Goal: Task Accomplishment & Management: Use online tool/utility

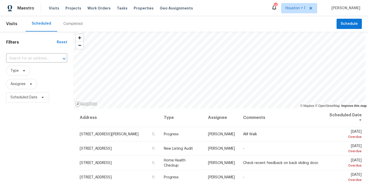
click at [35, 122] on div "Filters Reset ​ Type Assignee Scheduled Date" at bounding box center [36, 142] width 73 height 223
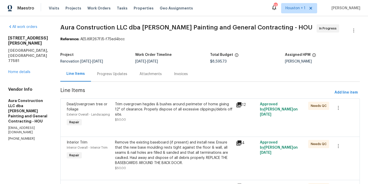
click at [90, 5] on div "Visits Projects Work Orders Tasks Properties Geo Assignments" at bounding box center [124, 8] width 150 height 10
click at [90, 8] on span "Work Orders" at bounding box center [98, 8] width 23 height 5
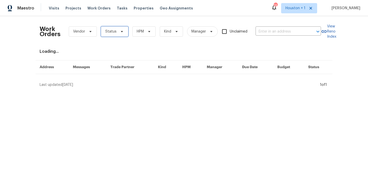
click at [120, 30] on icon at bounding box center [122, 31] width 4 height 4
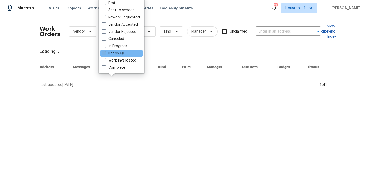
click at [117, 54] on label "Needs QC" at bounding box center [114, 53] width 24 height 5
click at [105, 54] on input "Needs QC" at bounding box center [103, 52] width 3 height 3
checkbox input "true"
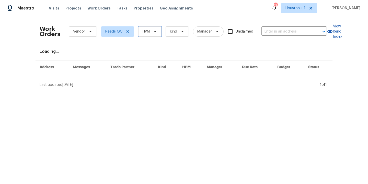
click at [146, 34] on span "HPM" at bounding box center [146, 31] width 7 height 5
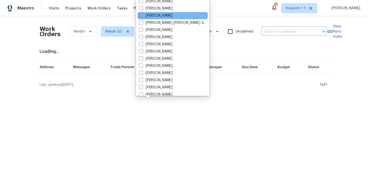
scroll to position [152, 0]
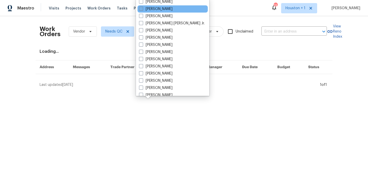
click at [166, 9] on label "[PERSON_NAME]" at bounding box center [155, 8] width 33 height 5
click at [142, 9] on input "[PERSON_NAME]" at bounding box center [140, 7] width 3 height 3
checkbox input "true"
